Goal: Obtain resource: Download file/media

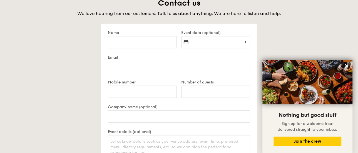
scroll to position [1008, 0]
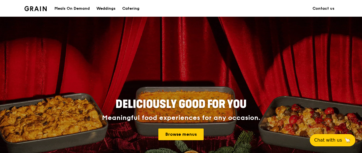
scroll to position [104, 0]
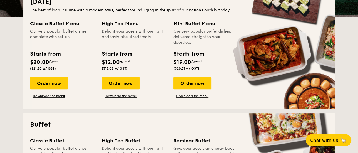
scroll to position [139, 0]
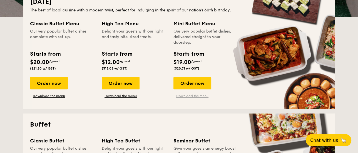
click at [195, 95] on link "Download the menu" at bounding box center [193, 96] width 38 height 4
